Goal: Information Seeking & Learning: Learn about a topic

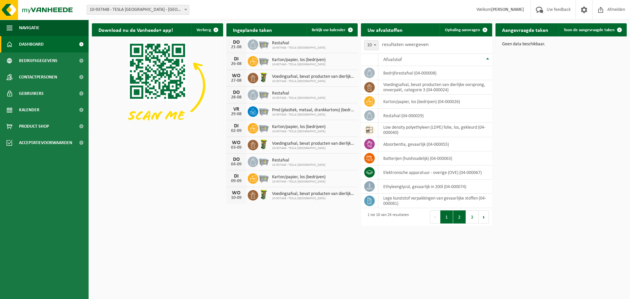
click at [458, 220] on button "2" at bounding box center [459, 216] width 13 height 13
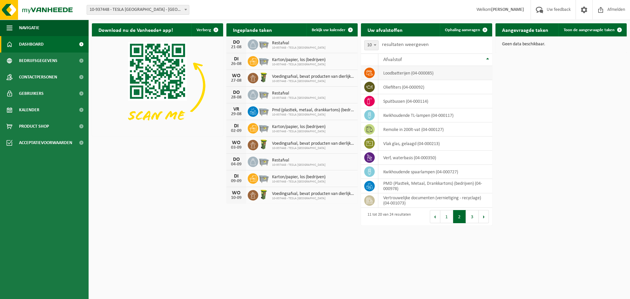
click at [403, 73] on td "loodbatterijen (04-000085)" at bounding box center [436, 73] width 114 height 14
click at [373, 72] on span at bounding box center [369, 73] width 11 height 11
click at [400, 77] on td "loodbatterijen (04-000085)" at bounding box center [436, 73] width 114 height 14
click at [401, 77] on td "loodbatterijen (04-000085)" at bounding box center [436, 73] width 114 height 14
click at [469, 218] on button "3" at bounding box center [472, 216] width 13 height 13
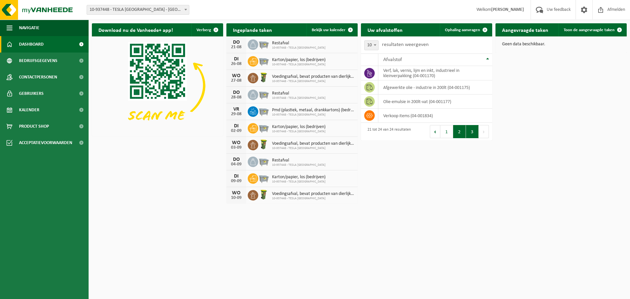
click at [456, 136] on button "2" at bounding box center [459, 131] width 13 height 13
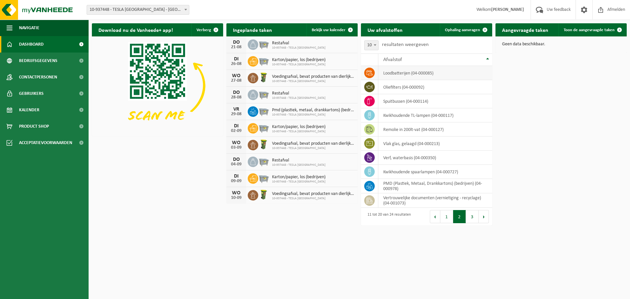
click at [418, 72] on td "loodbatterijen (04-000085)" at bounding box center [436, 73] width 114 height 14
click at [530, 102] on div "Download nu de Vanheede+ app! Verberg Ingeplande taken Bekijk uw kalender DO 21…" at bounding box center [359, 124] width 539 height 209
click at [446, 217] on button "1" at bounding box center [447, 216] width 13 height 13
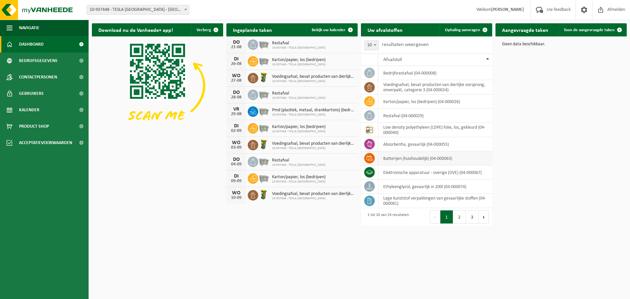
click at [462, 156] on td "batterijen (huishoudelijk) (04-000063)" at bounding box center [436, 158] width 114 height 14
click at [391, 28] on h2 "Uw afvalstoffen" at bounding box center [385, 29] width 48 height 13
click at [463, 217] on button "2" at bounding box center [459, 216] width 13 height 13
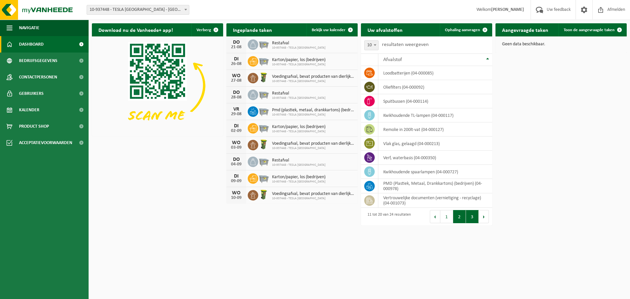
click at [473, 217] on button "3" at bounding box center [472, 216] width 13 height 13
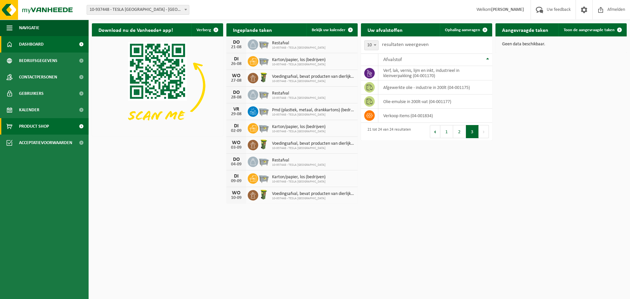
click at [36, 123] on span "Product Shop" at bounding box center [34, 126] width 30 height 16
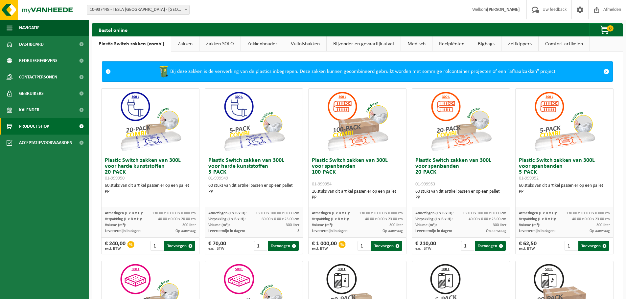
click at [297, 41] on link "Vuilnisbakken" at bounding box center [305, 43] width 42 height 15
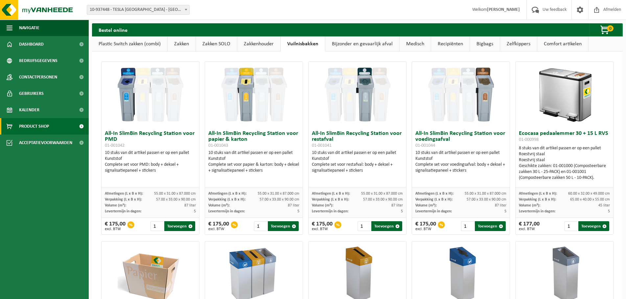
click at [361, 41] on link "Bijzonder en gevaarlijk afval" at bounding box center [362, 43] width 74 height 15
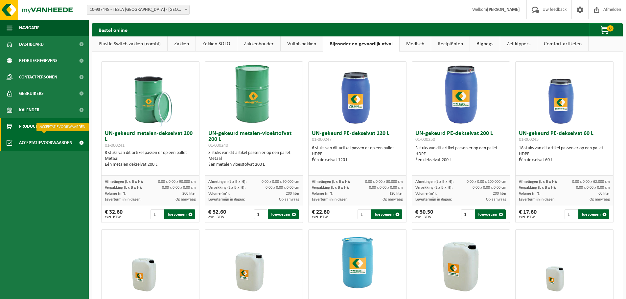
click at [55, 143] on span "Acceptatievoorwaarden" at bounding box center [45, 143] width 53 height 16
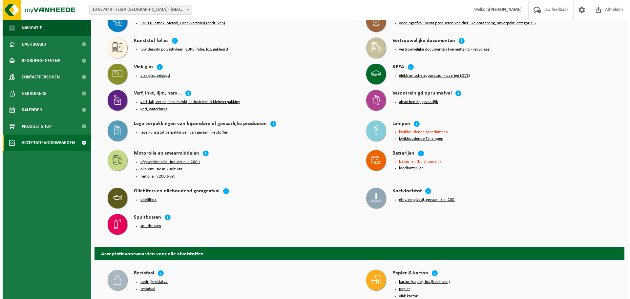
scroll to position [33, 0]
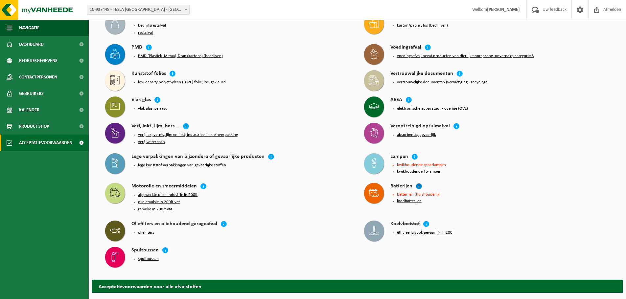
click at [418, 185] on icon at bounding box center [418, 186] width 7 height 7
